Goal: Task Accomplishment & Management: Use online tool/utility

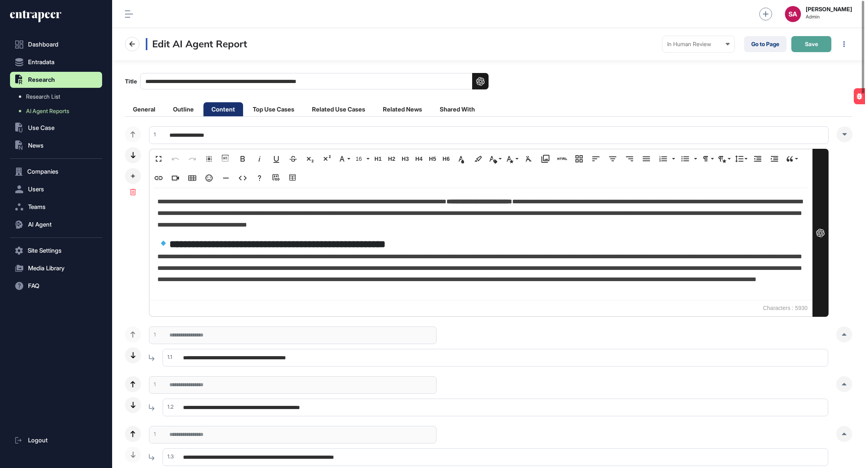
click at [816, 44] on span "Save" at bounding box center [811, 44] width 13 height 6
click at [802, 39] on button "Save" at bounding box center [812, 44] width 40 height 16
click at [809, 46] on span "Save" at bounding box center [811, 44] width 13 height 6
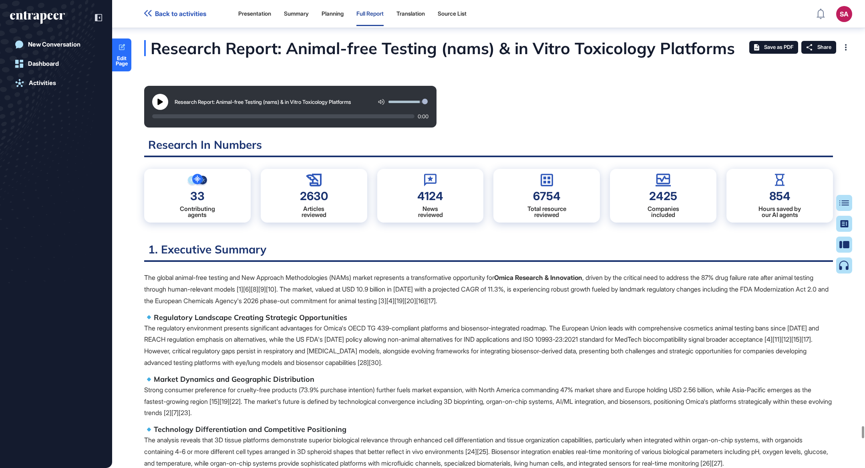
scroll to position [4, 0]
